Goal: Information Seeking & Learning: Find specific page/section

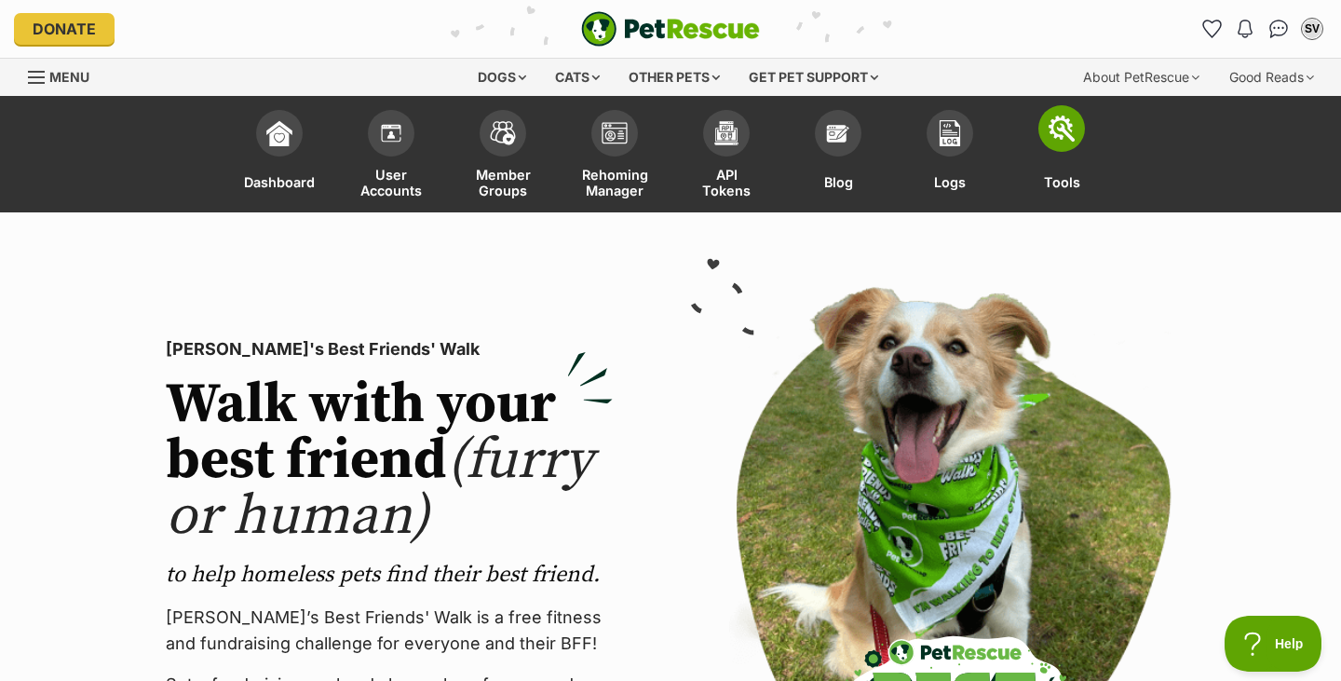
click at [1062, 133] on img at bounding box center [1062, 128] width 26 height 26
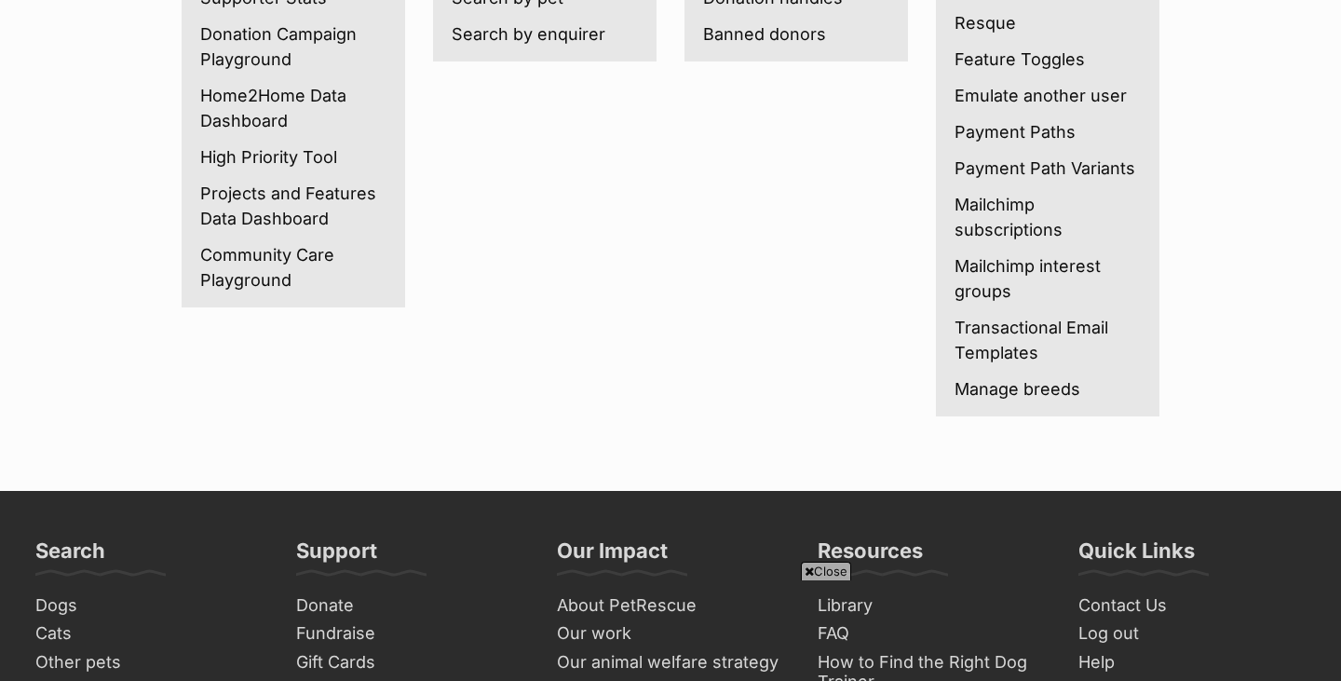
scroll to position [450, 0]
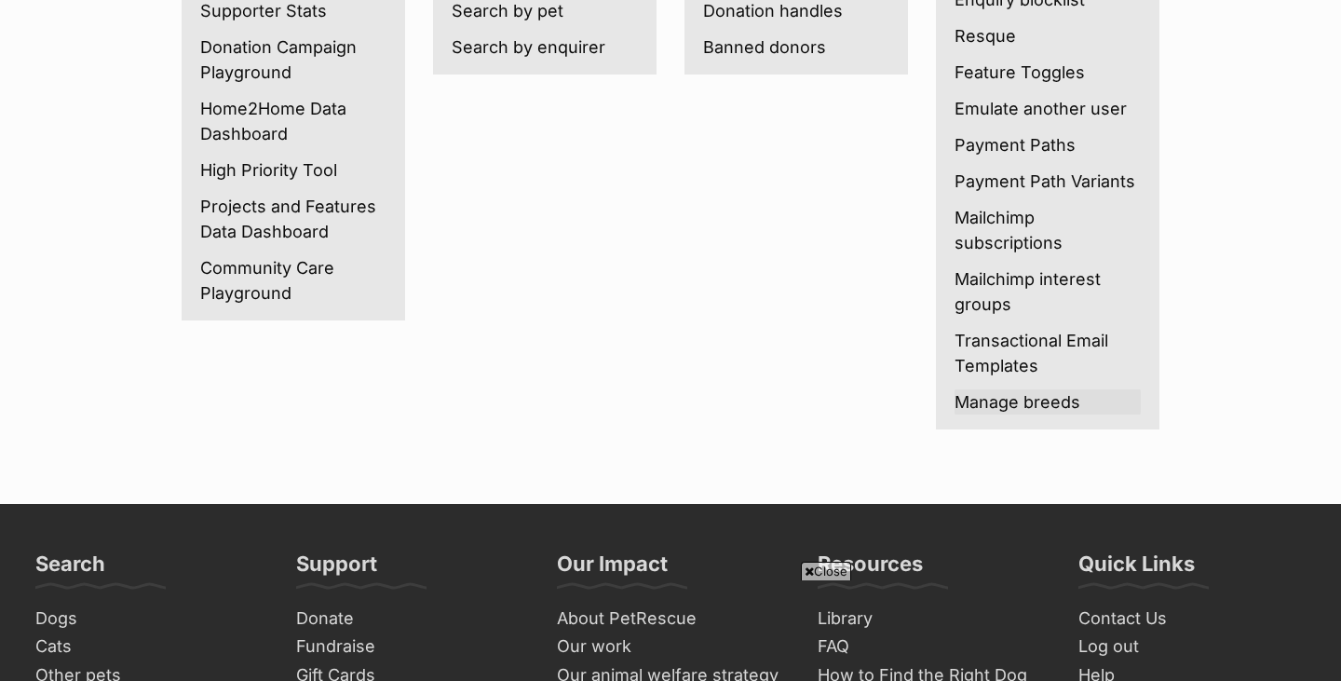
click at [1029, 410] on link "Manage breeds" at bounding box center [1048, 401] width 186 height 25
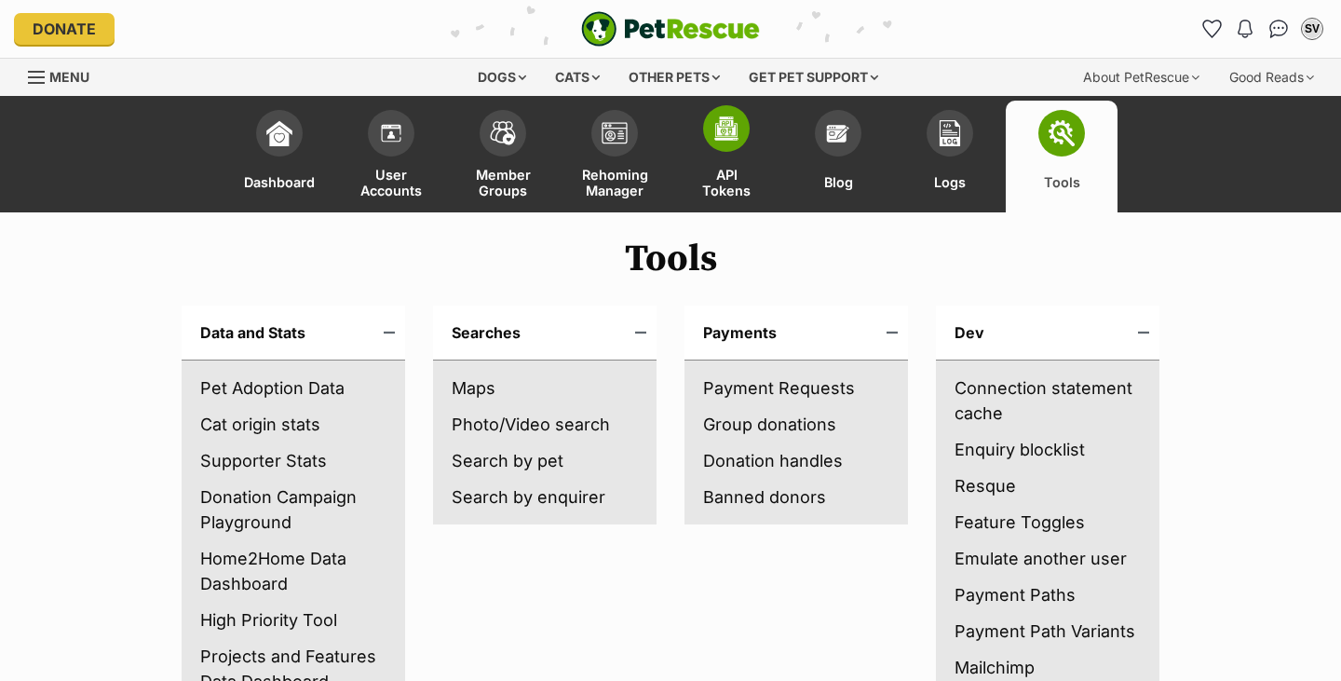
scroll to position [0, 0]
click at [262, 132] on span at bounding box center [279, 128] width 47 height 47
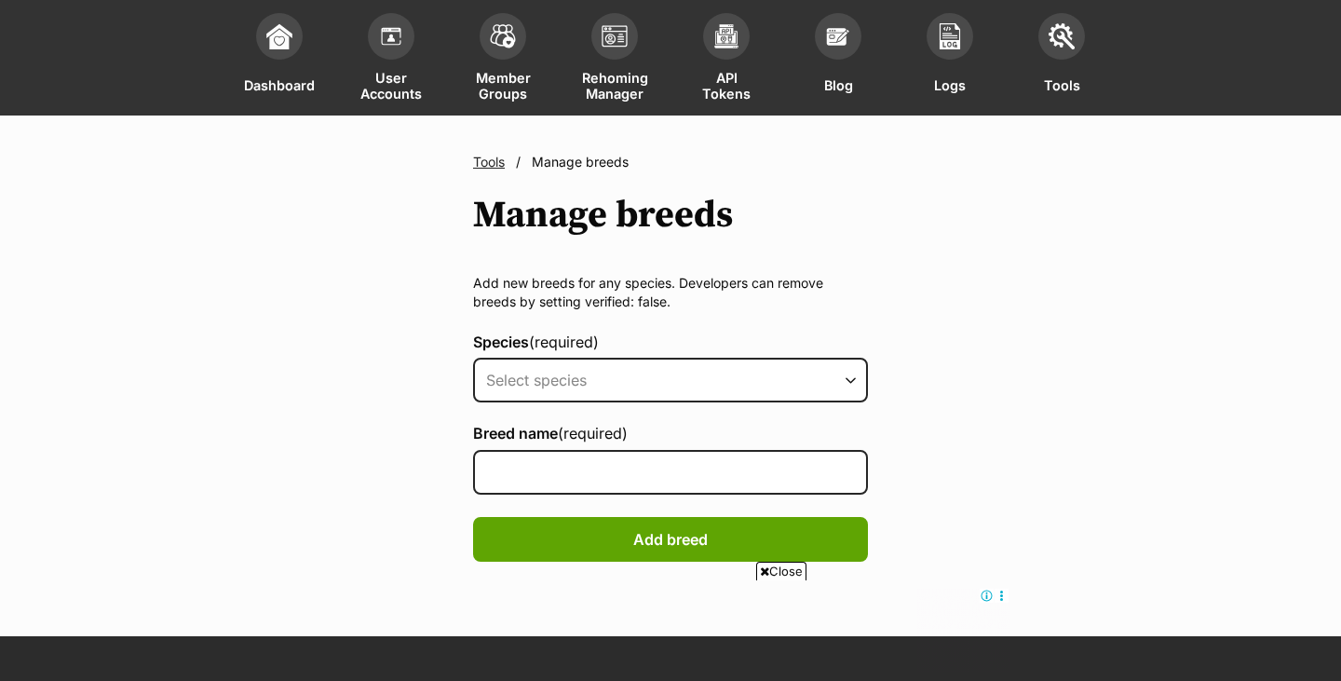
scroll to position [72, 0]
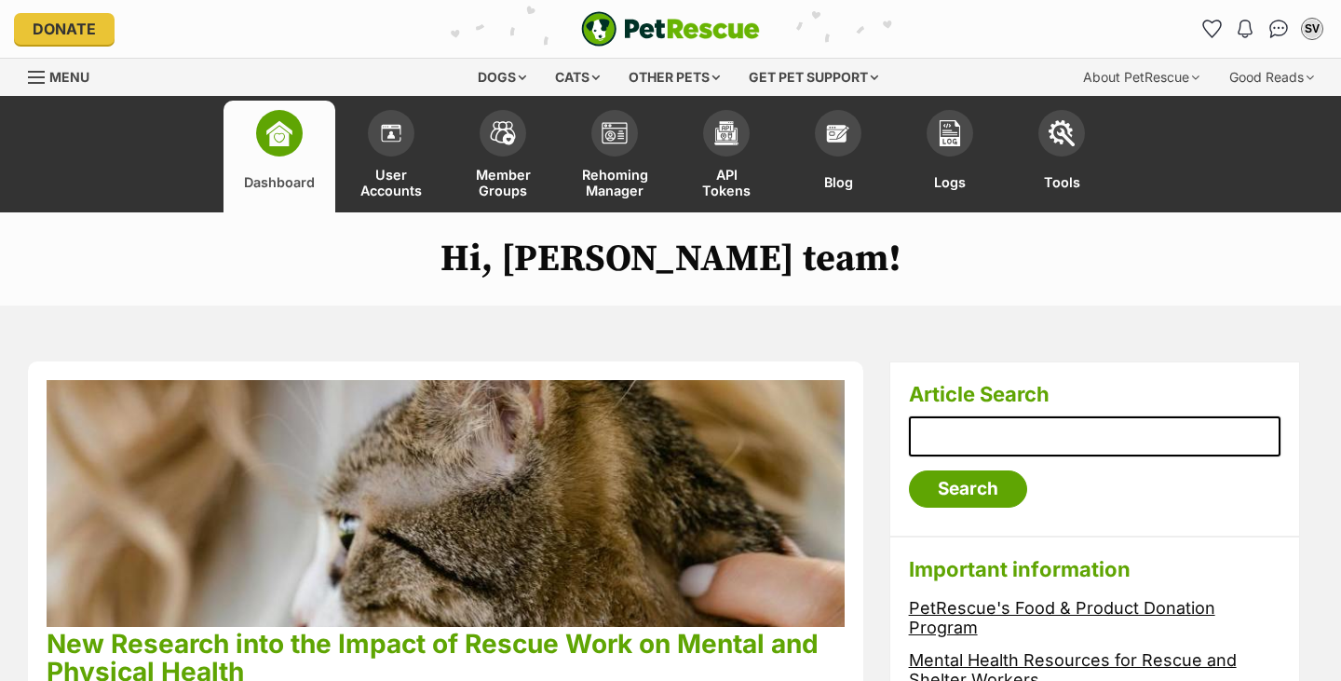
click at [41, 76] on span "Menu" at bounding box center [36, 77] width 17 height 2
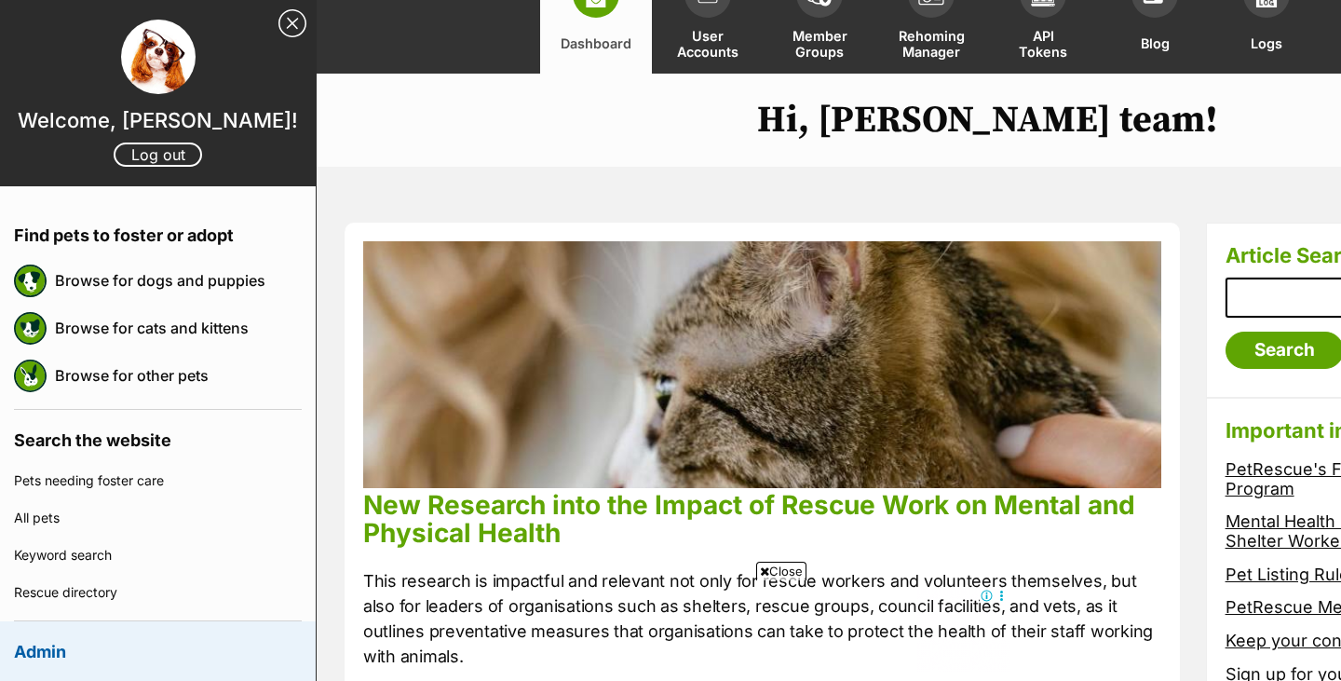
click at [289, 29] on link "Close Sidebar" at bounding box center [292, 23] width 28 height 28
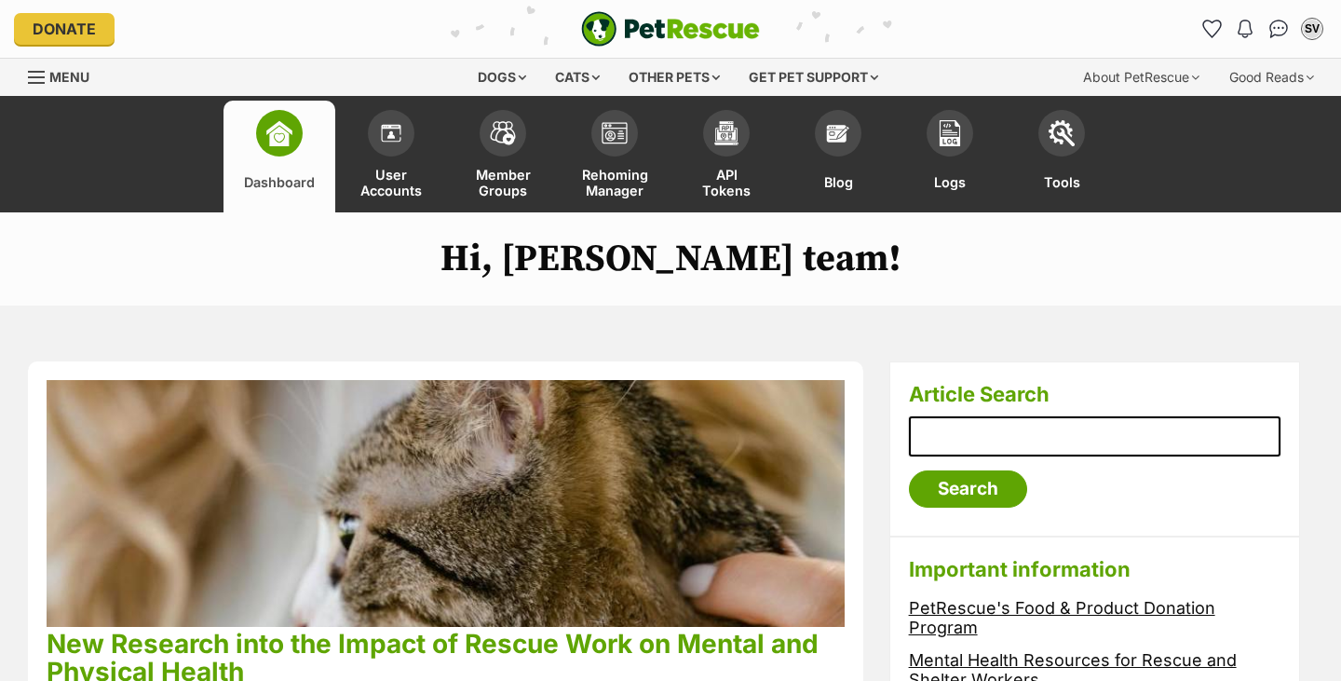
click at [55, 65] on link "Menu" at bounding box center [65, 76] width 75 height 34
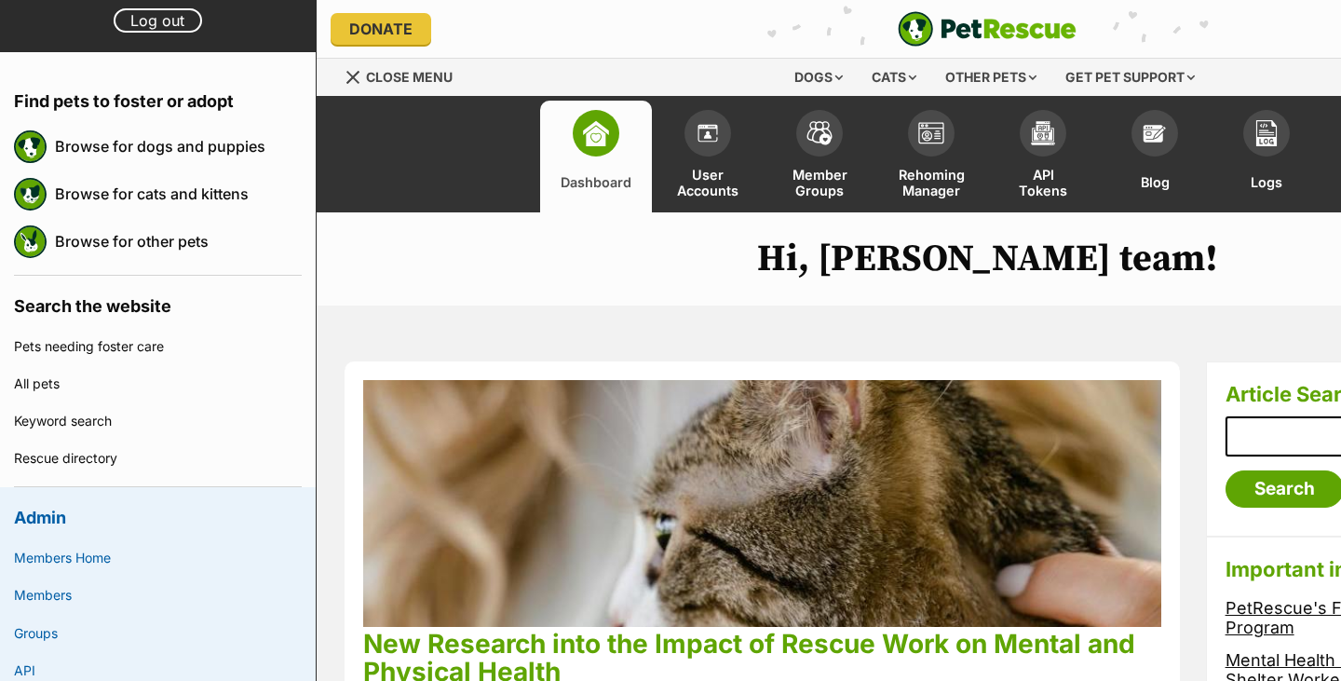
scroll to position [144, 0]
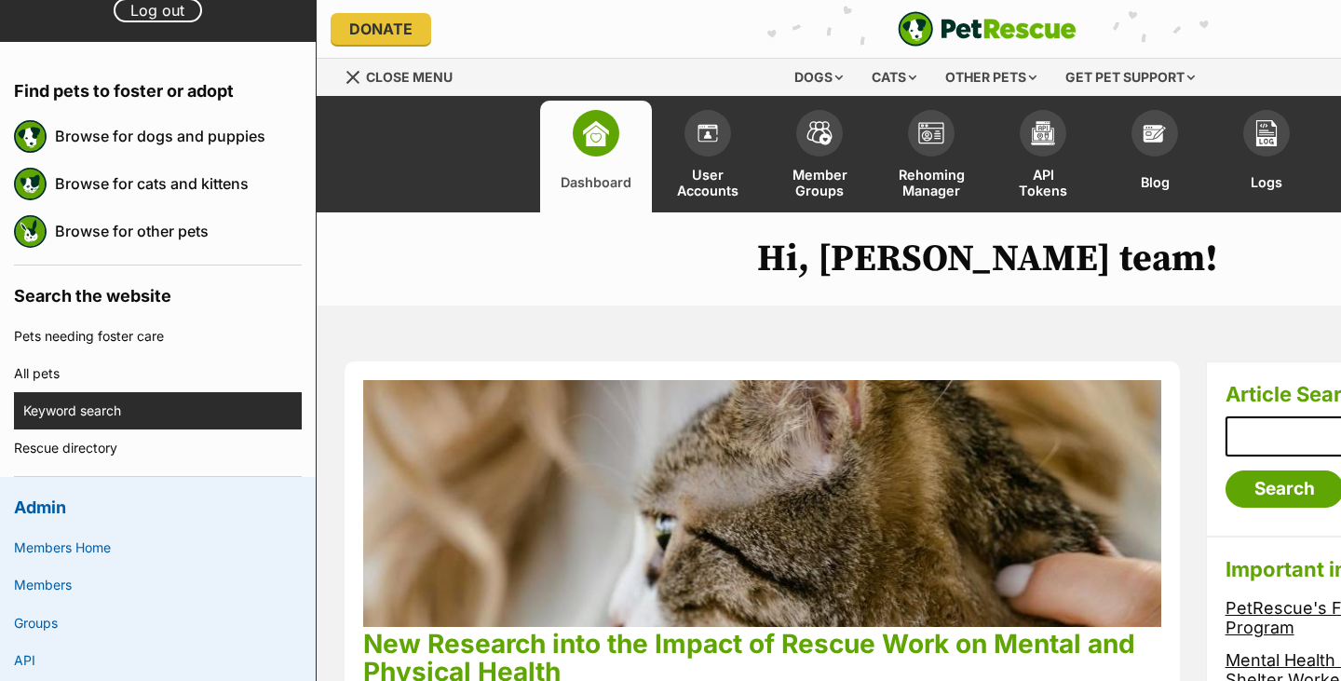
click at [86, 396] on link "Keyword search" at bounding box center [162, 410] width 278 height 37
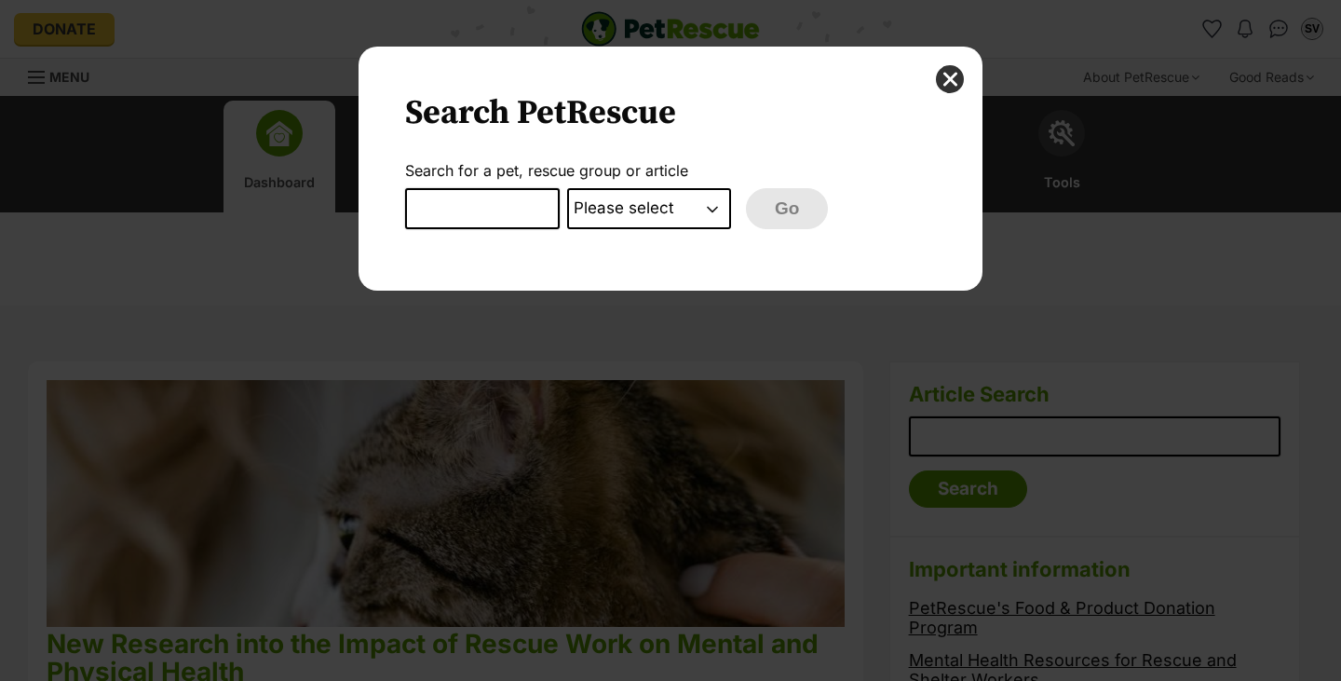
click at [419, 208] on input "Dialog Window - Close (Press escape to close)" at bounding box center [482, 208] width 155 height 41
type input "merch"
click at [681, 209] on select "Please select PetRescue ID Pet name Group Article" at bounding box center [649, 208] width 164 height 41
select select "article"
click at [567, 188] on select "Please select PetRescue ID Pet name Group Article" at bounding box center [649, 208] width 164 height 41
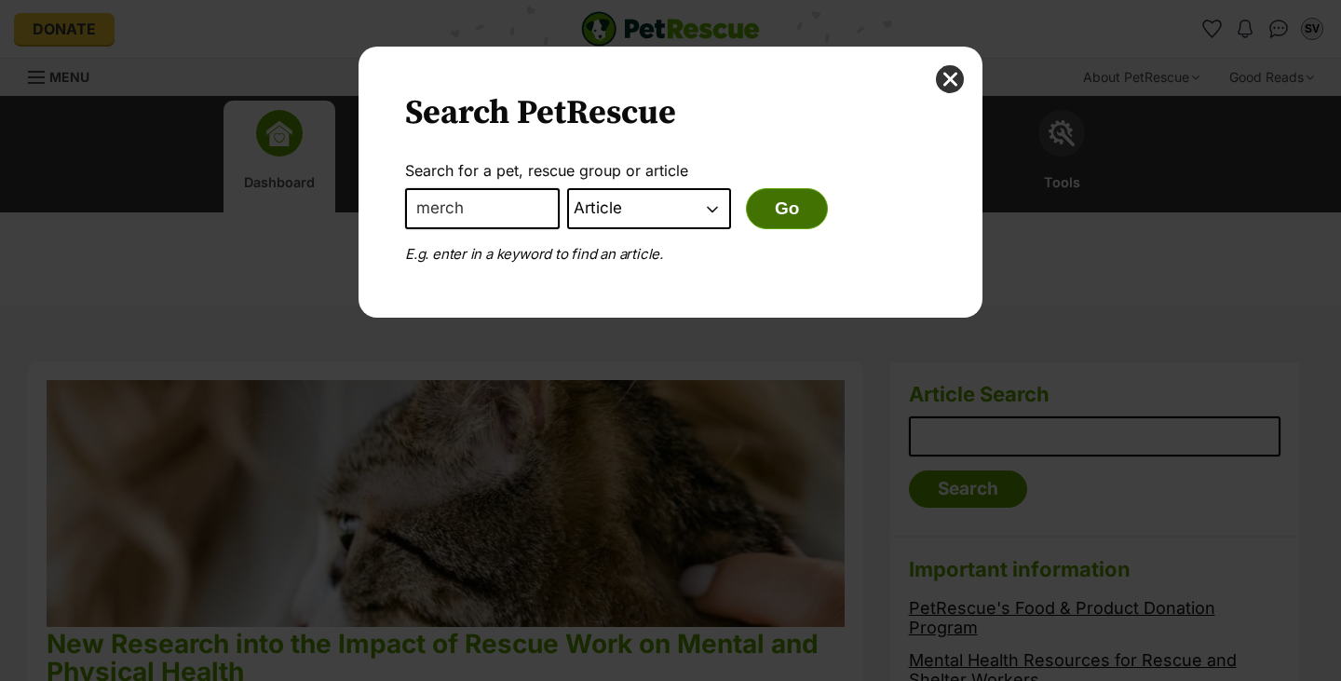
click at [770, 205] on button "Go" at bounding box center [787, 208] width 82 height 41
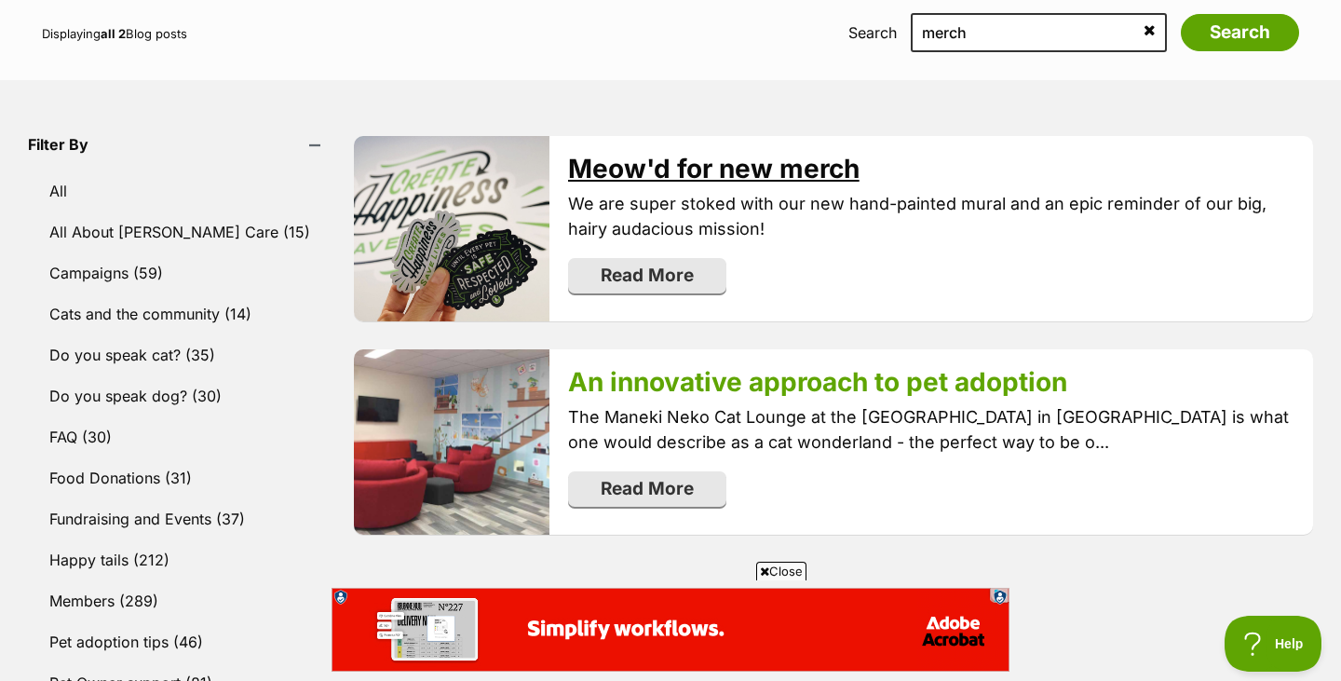
click at [630, 162] on link "Meow'd for new merch" at bounding box center [714, 169] width 292 height 32
